Goal: Information Seeking & Learning: Understand process/instructions

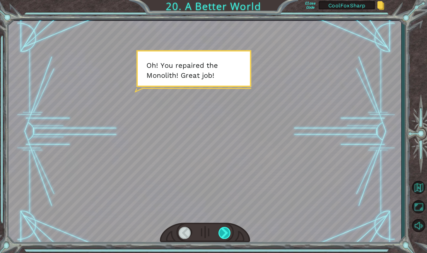
click at [226, 232] on div at bounding box center [225, 233] width 13 height 12
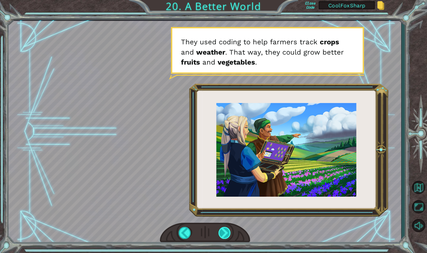
click at [226, 232] on div at bounding box center [225, 233] width 13 height 12
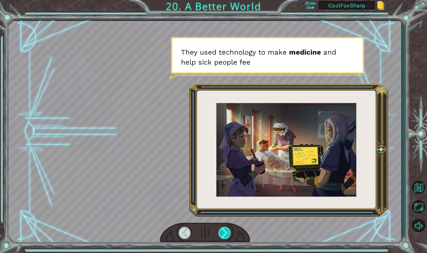
click at [226, 232] on div at bounding box center [225, 233] width 13 height 12
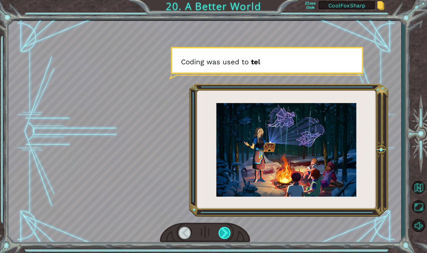
click at [226, 232] on div at bounding box center [225, 233] width 13 height 12
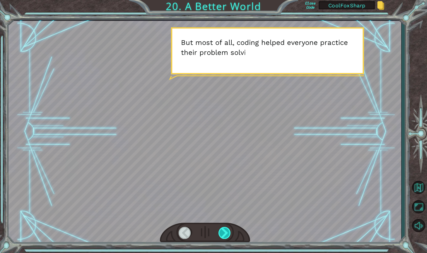
click at [226, 232] on div at bounding box center [225, 233] width 13 height 12
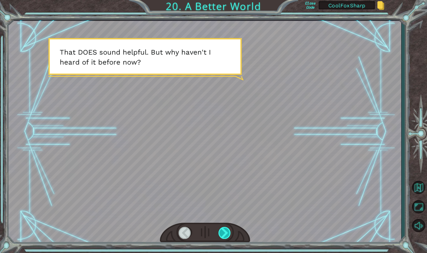
click at [226, 232] on div at bounding box center [225, 233] width 13 height 12
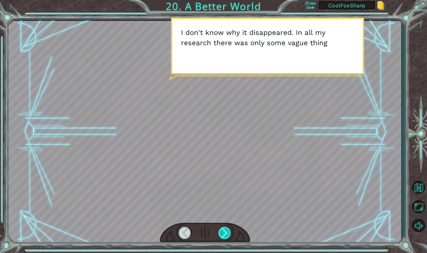
click at [226, 232] on div at bounding box center [225, 233] width 13 height 12
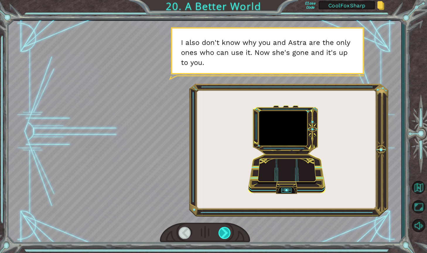
click at [226, 232] on div at bounding box center [225, 233] width 13 height 12
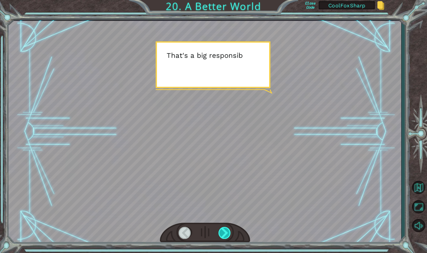
click at [226, 232] on div at bounding box center [225, 233] width 13 height 12
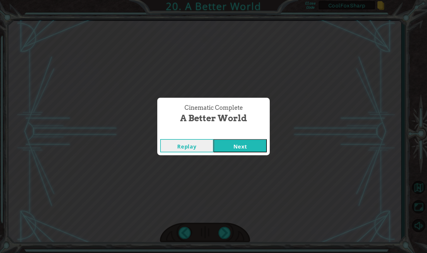
click at [240, 149] on button "Next" at bounding box center [240, 145] width 53 height 13
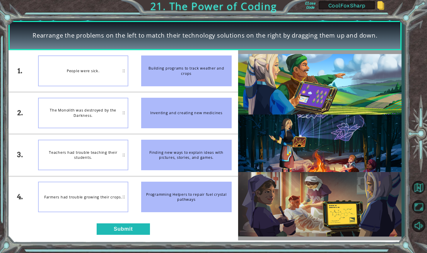
drag, startPoint x: 176, startPoint y: 114, endPoint x: 90, endPoint y: 69, distance: 96.9
click at [90, 69] on div "1. 2. 3. 4. People were sick. The Monolith was destroyed by the Darkness. Teach…" at bounding box center [122, 133] width 229 height 167
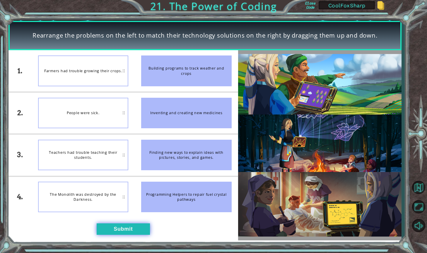
click at [118, 231] on button "Submit" at bounding box center [123, 229] width 53 height 12
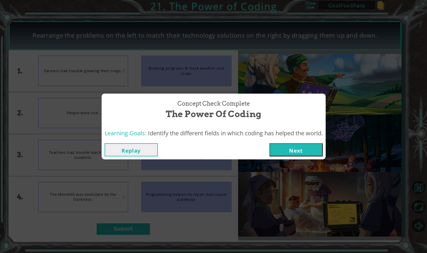
click at [297, 149] on button "Next" at bounding box center [296, 149] width 53 height 13
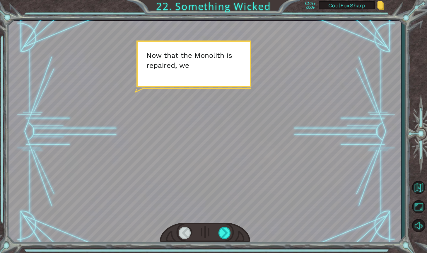
click at [318, 162] on div at bounding box center [204, 131] width 393 height 221
click at [227, 232] on div at bounding box center [225, 233] width 13 height 12
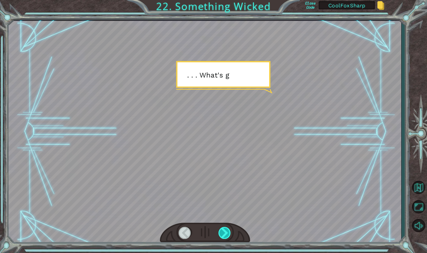
click at [227, 232] on div at bounding box center [225, 233] width 13 height 12
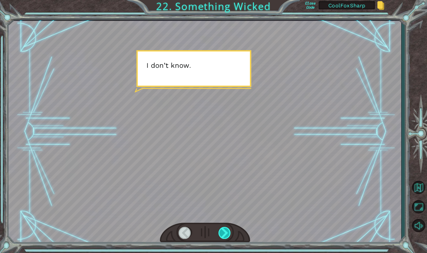
click at [227, 232] on div at bounding box center [225, 233] width 13 height 12
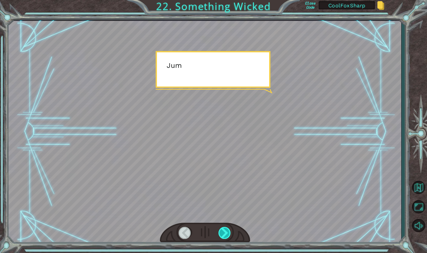
click at [227, 232] on div at bounding box center [225, 233] width 13 height 12
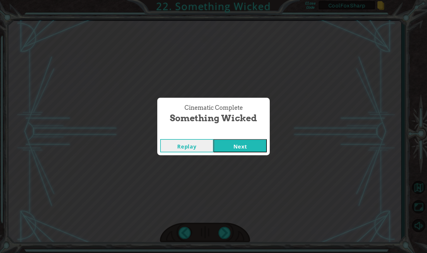
click at [250, 148] on button "Next" at bounding box center [240, 145] width 53 height 13
